Goal: Transaction & Acquisition: Purchase product/service

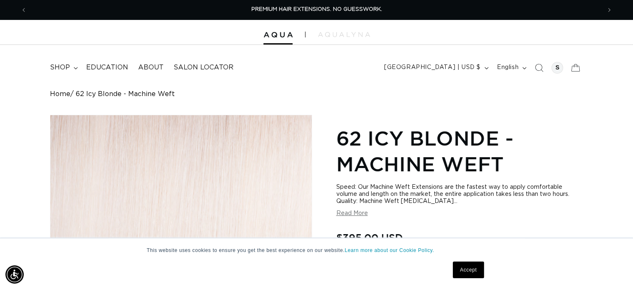
click at [576, 70] on icon at bounding box center [576, 68] width 18 height 18
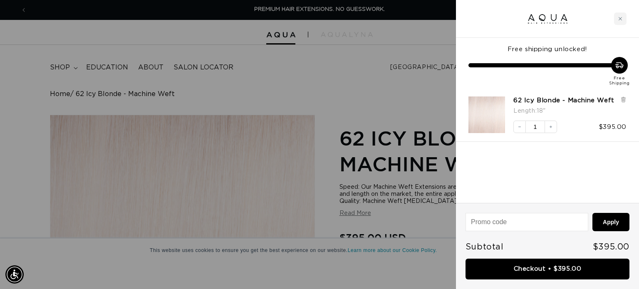
click at [510, 216] on input at bounding box center [527, 222] width 122 height 17
paste input "RHYGOTTETTO"
type input "RHYGOTTETTO"
click at [619, 230] on button "Apply" at bounding box center [611, 222] width 37 height 18
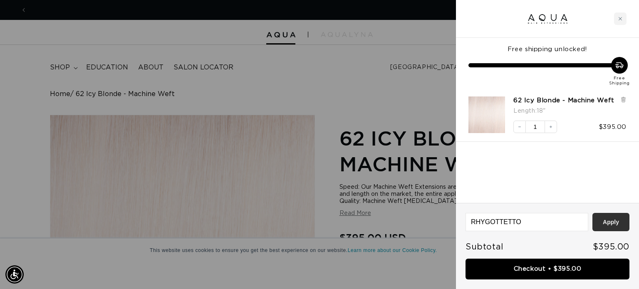
scroll to position [0, 1161]
click at [608, 181] on div "Free shipping unlocked! Free Shipping 62 Icy Blonde - Machine Weft Length : 18"…" at bounding box center [547, 120] width 183 height 165
click at [490, 243] on span "Subtotal" at bounding box center [485, 247] width 38 height 8
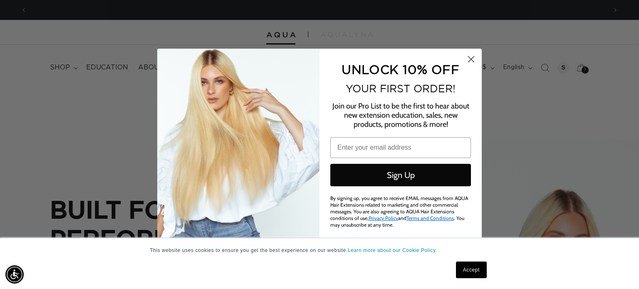
scroll to position [0, 580]
